Goal: Task Accomplishment & Management: Use online tool/utility

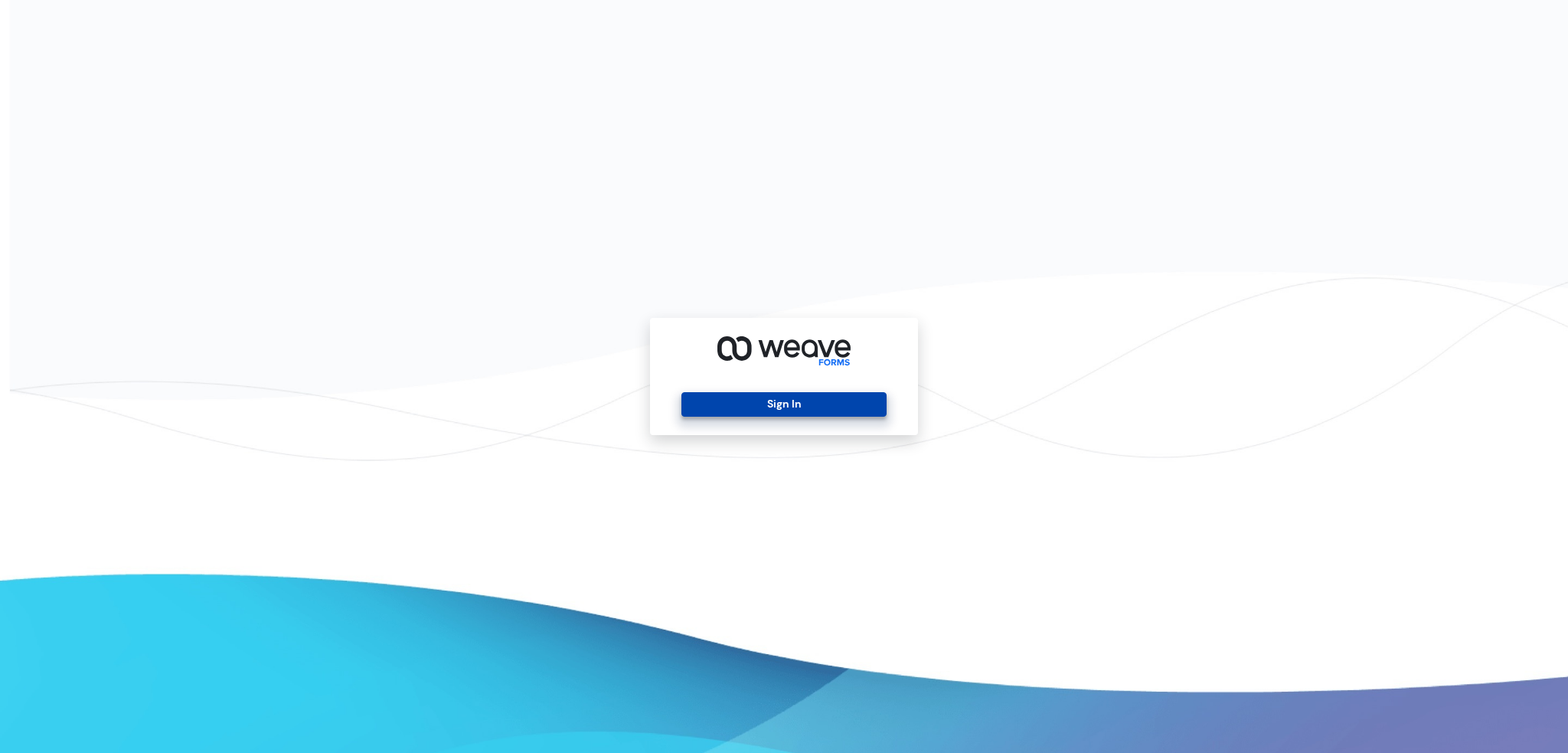
click at [816, 410] on button "Sign In" at bounding box center [784, 405] width 204 height 25
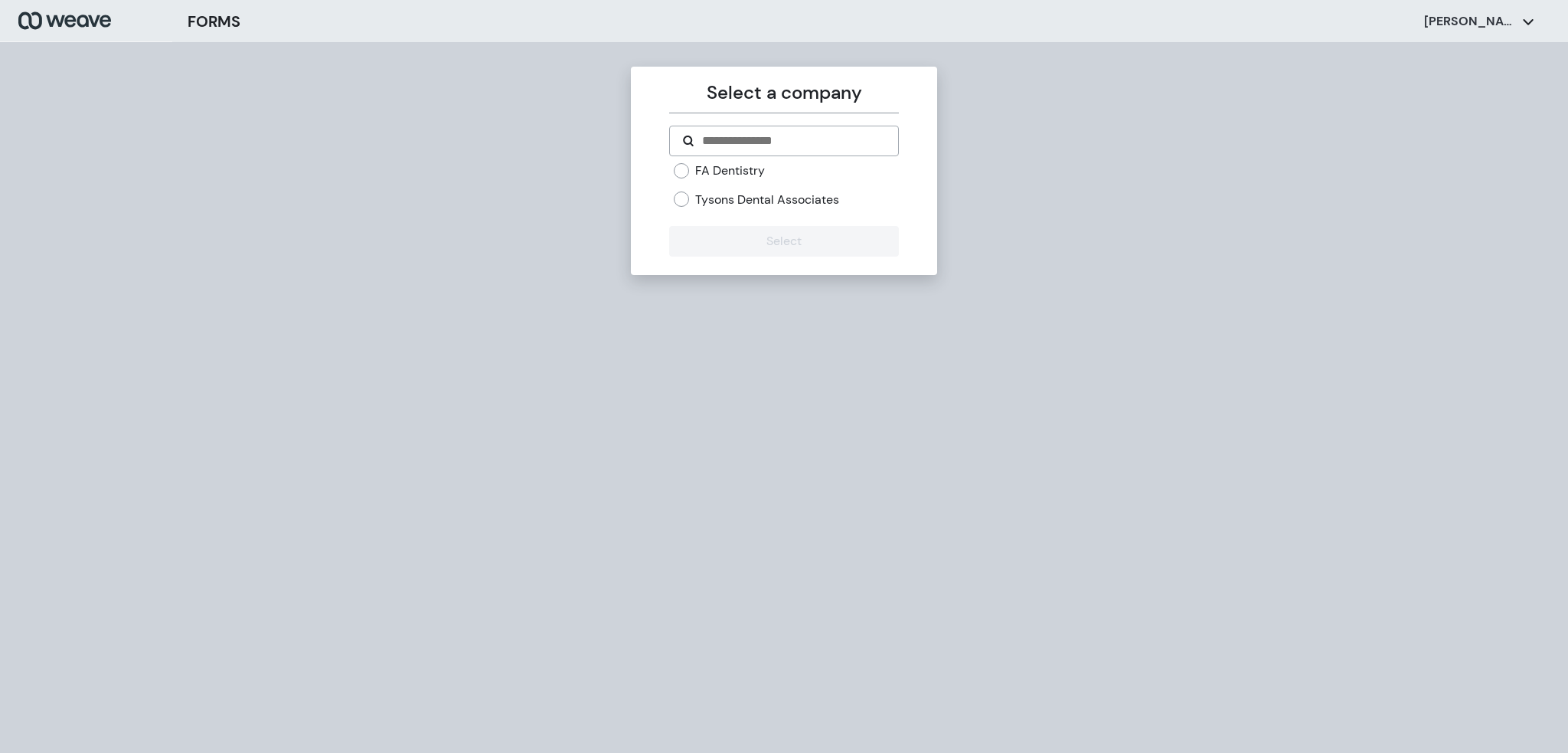
click at [748, 213] on div "FA Dentistry Tysons Dental Associates" at bounding box center [784, 191] width 229 height 57
click at [749, 204] on label "Tysons Dental Associates" at bounding box center [768, 200] width 144 height 17
click at [743, 246] on button "Select" at bounding box center [784, 241] width 229 height 31
